Goal: Information Seeking & Learning: Learn about a topic

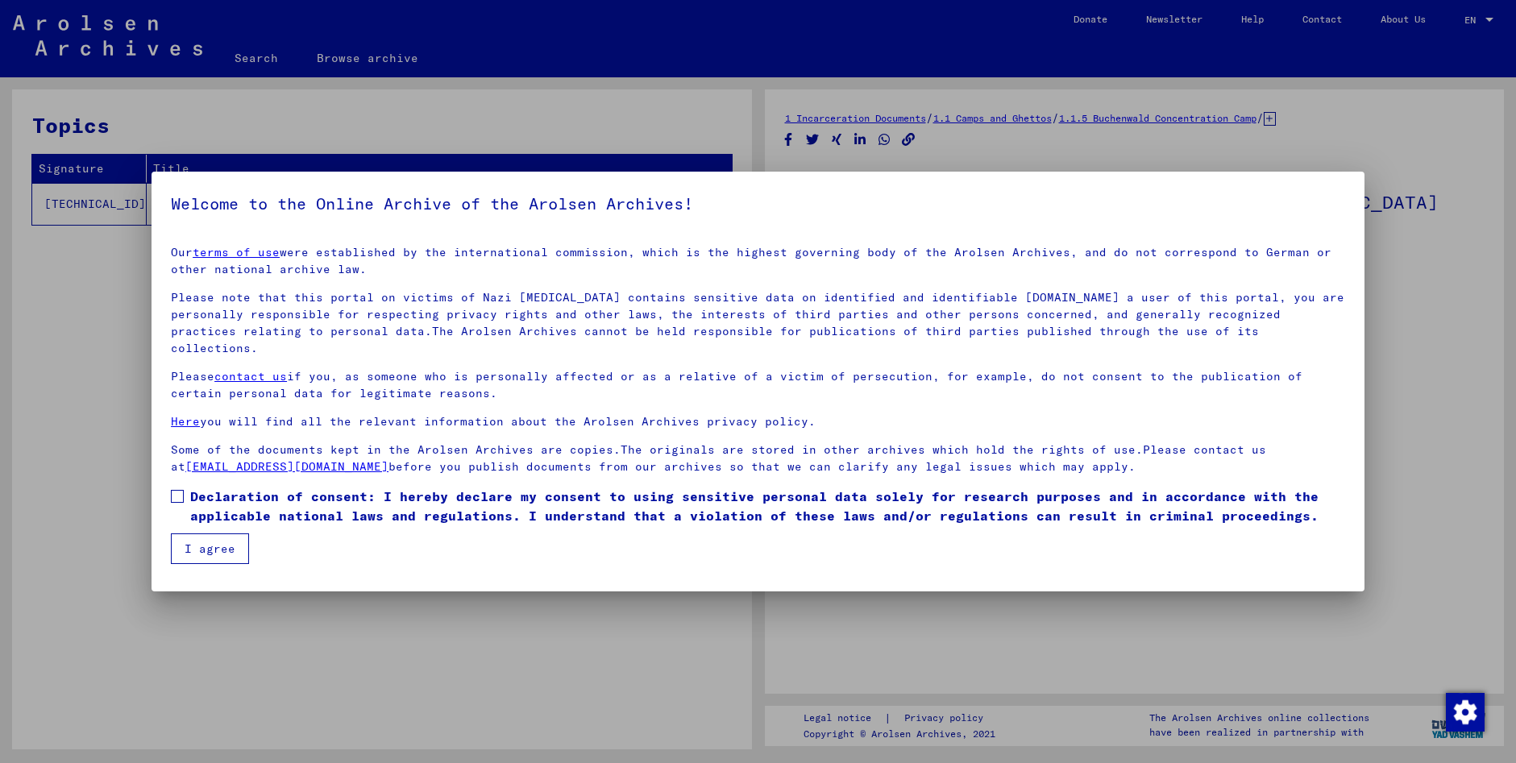
drag, startPoint x: 175, startPoint y: 478, endPoint x: 183, endPoint y: 491, distance: 15.2
click at [177, 490] on span at bounding box center [177, 496] width 13 height 13
click at [228, 534] on button "I agree" at bounding box center [210, 548] width 78 height 31
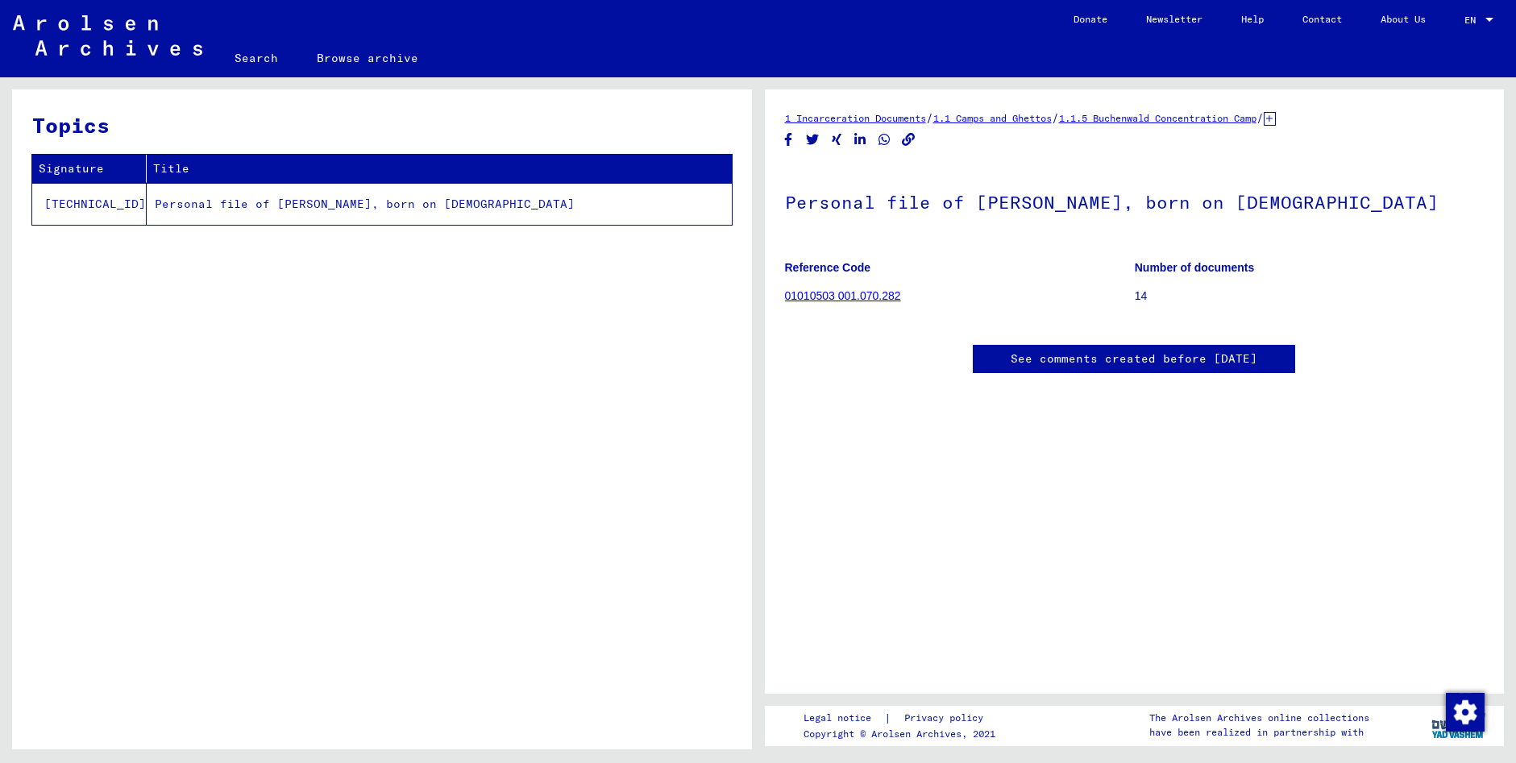
click at [827, 296] on link "01010503 001.070.282" at bounding box center [843, 295] width 116 height 13
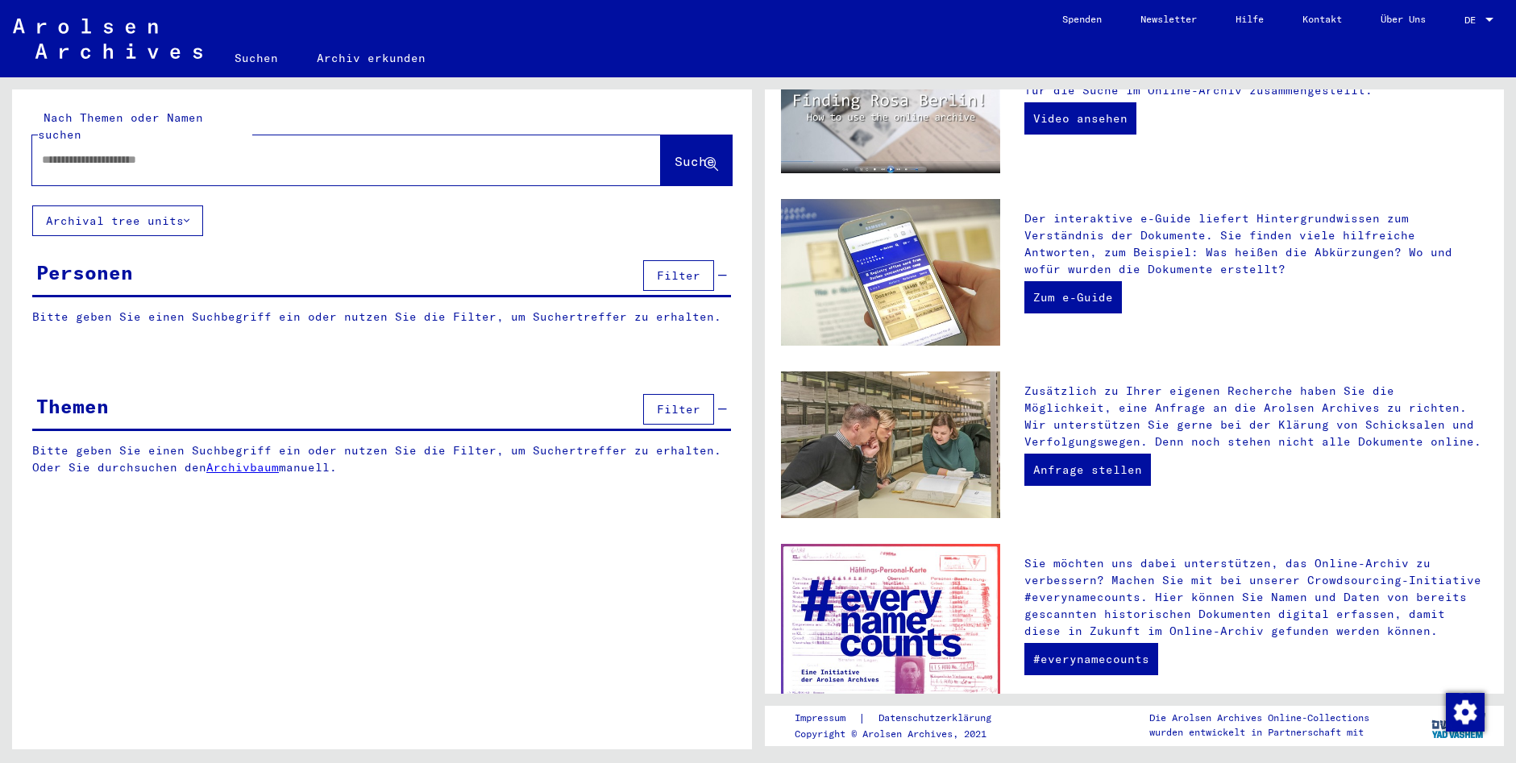
scroll to position [397, 0]
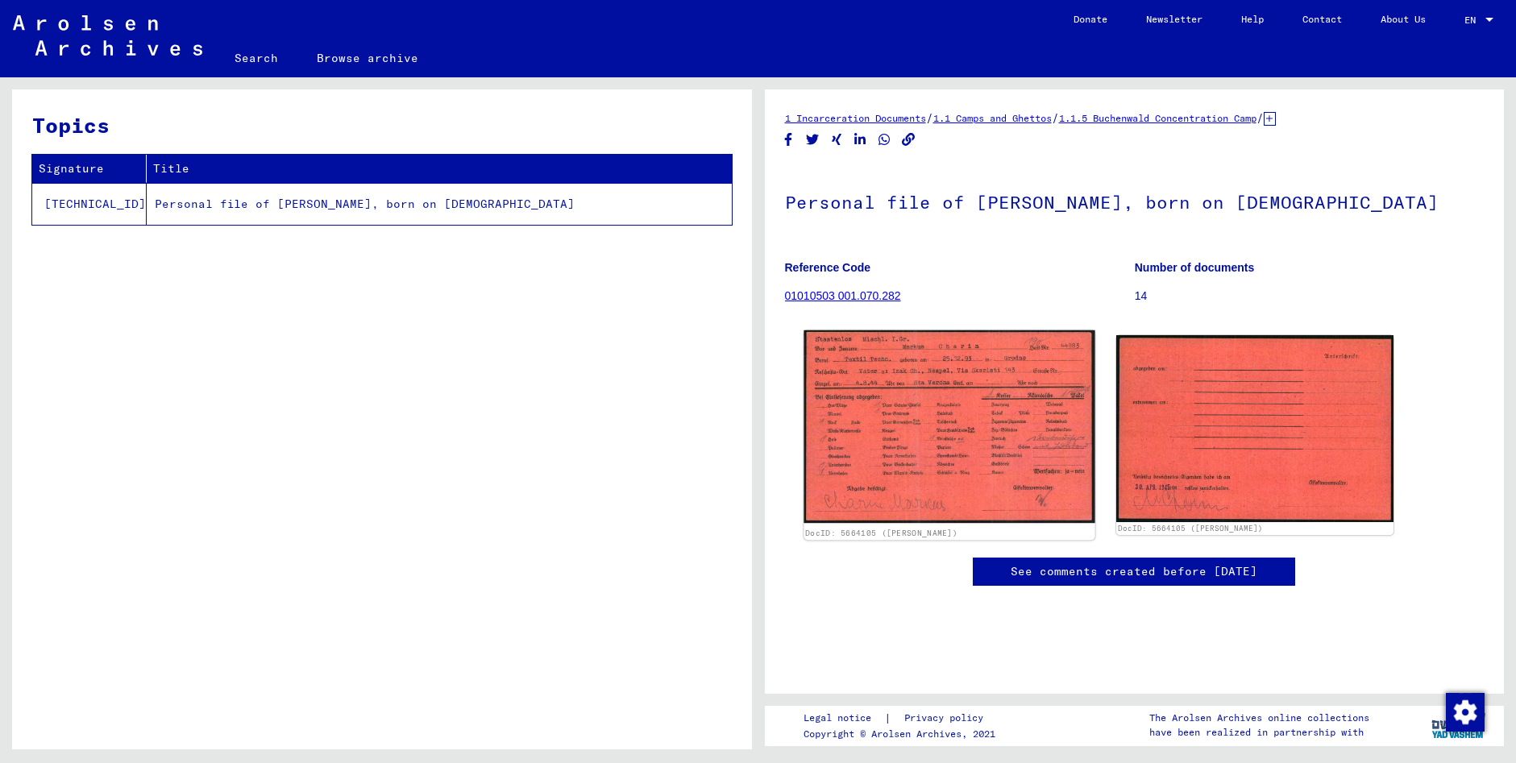
click at [934, 461] on img at bounding box center [948, 426] width 291 height 193
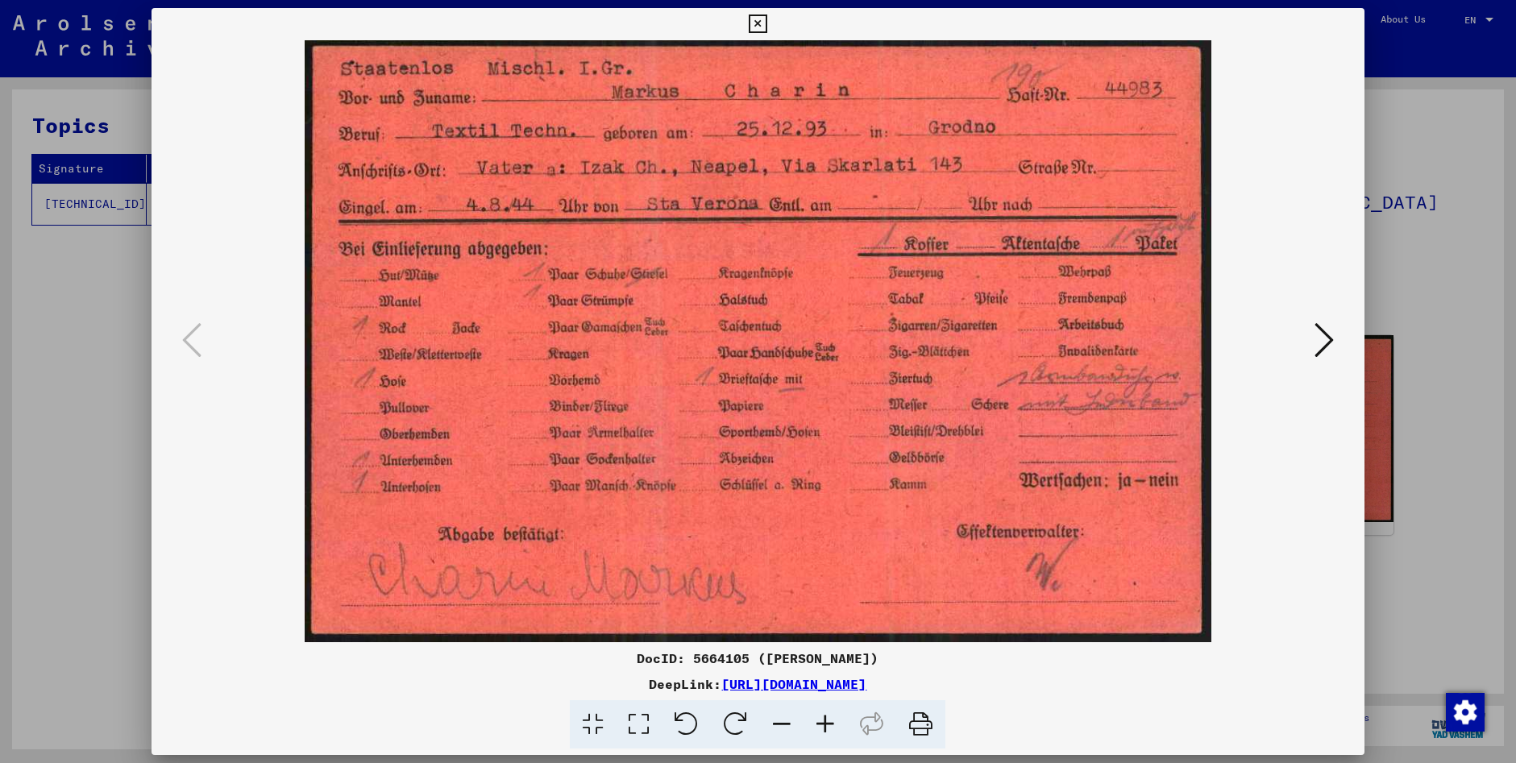
click at [1328, 342] on icon at bounding box center [1323, 340] width 19 height 39
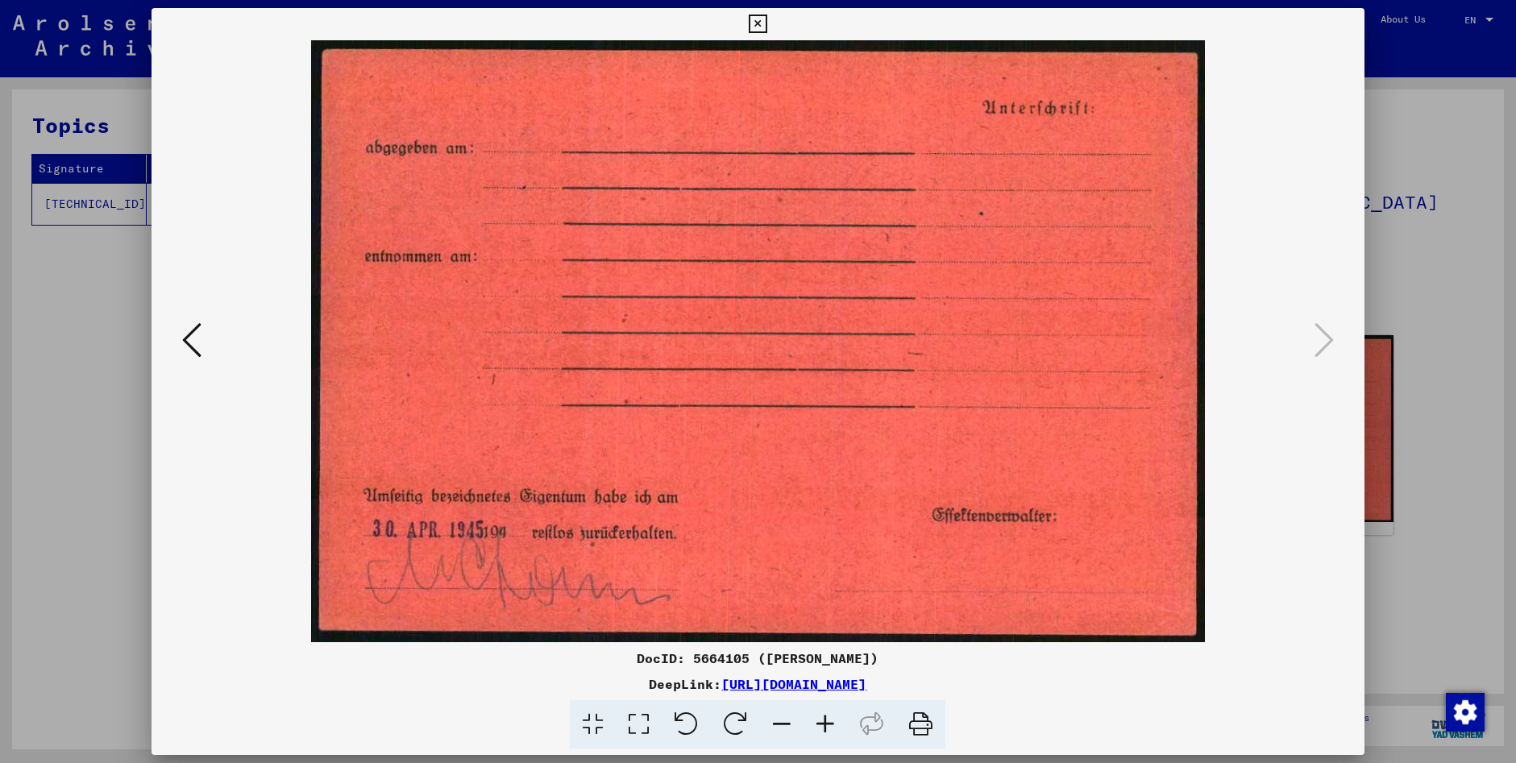
click at [180, 336] on button at bounding box center [191, 341] width 29 height 46
